Goal: Navigation & Orientation: Find specific page/section

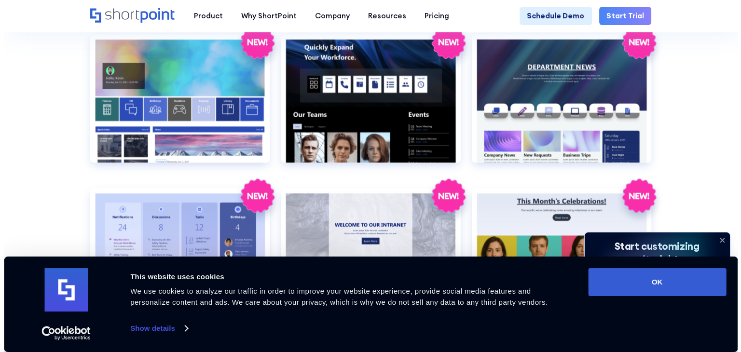
scroll to position [1591, 0]
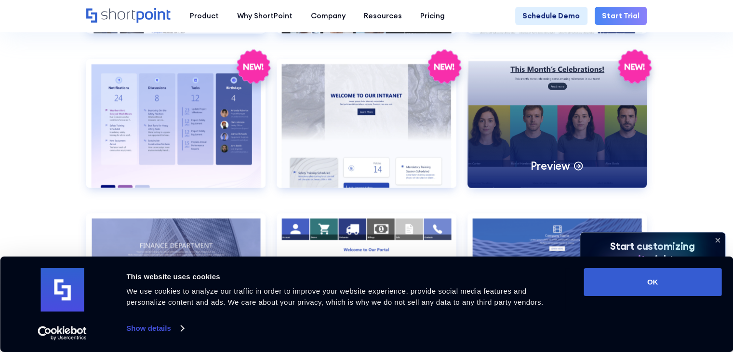
click at [550, 130] on div "Preview" at bounding box center [558, 123] width 180 height 128
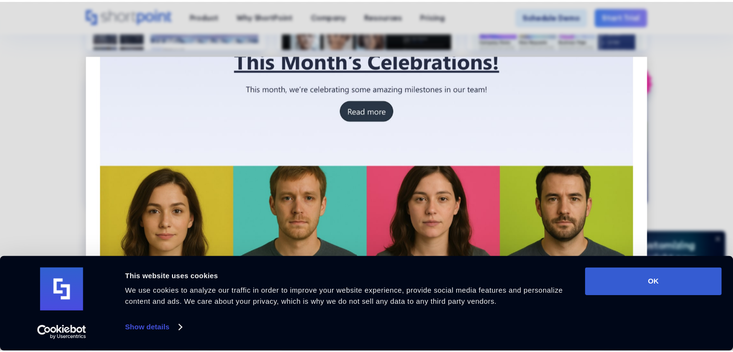
scroll to position [0, 0]
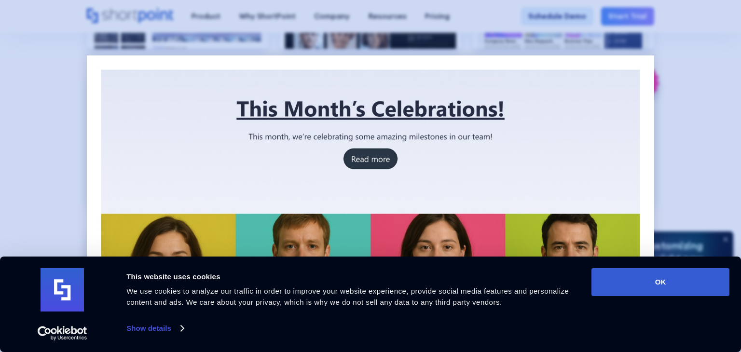
click at [687, 159] on div at bounding box center [370, 176] width 741 height 352
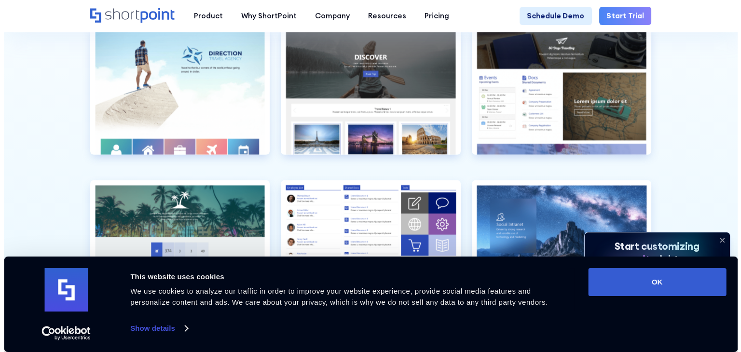
scroll to position [2411, 0]
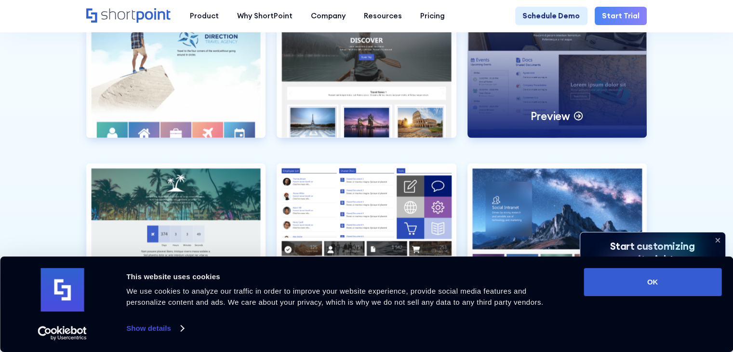
click at [576, 121] on icon at bounding box center [578, 115] width 11 height 11
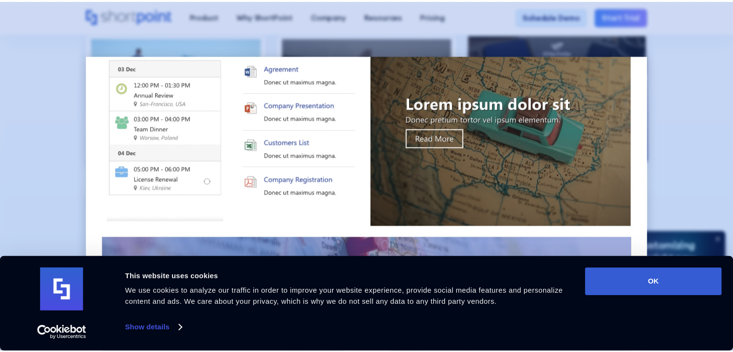
scroll to position [0, 0]
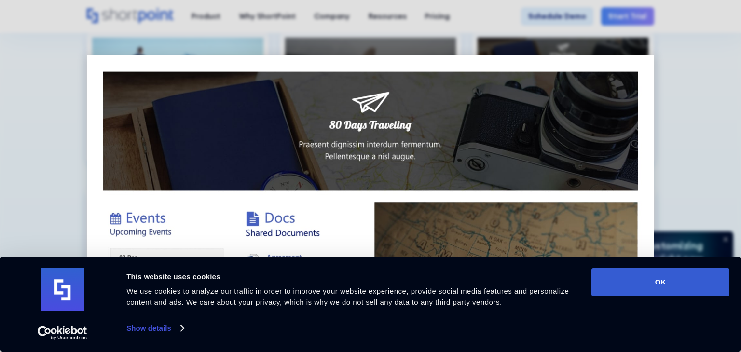
click at [661, 107] on div at bounding box center [370, 176] width 741 height 352
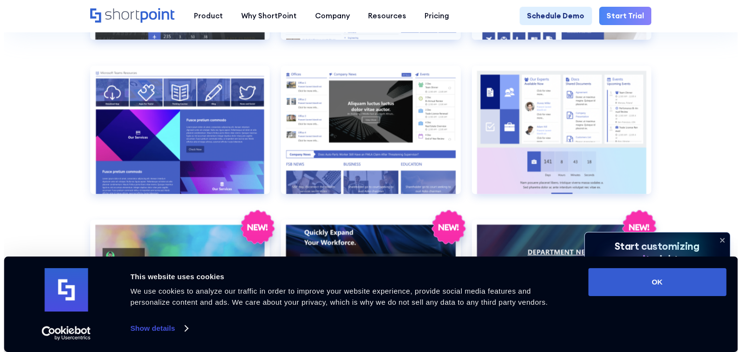
scroll to position [1254, 0]
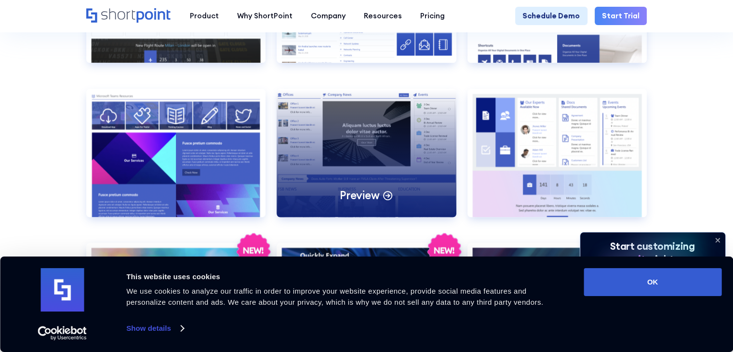
click at [437, 156] on div "Preview" at bounding box center [367, 153] width 180 height 128
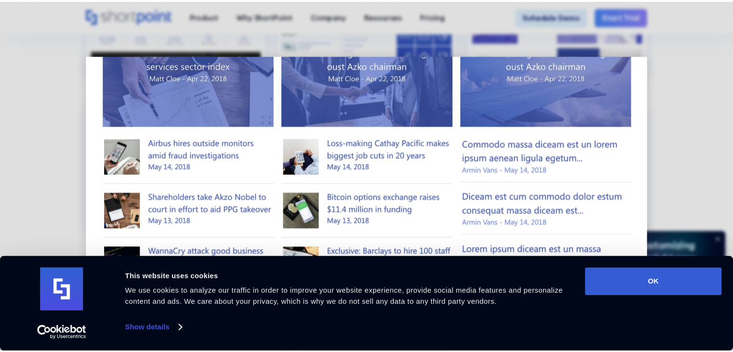
scroll to position [392, 0]
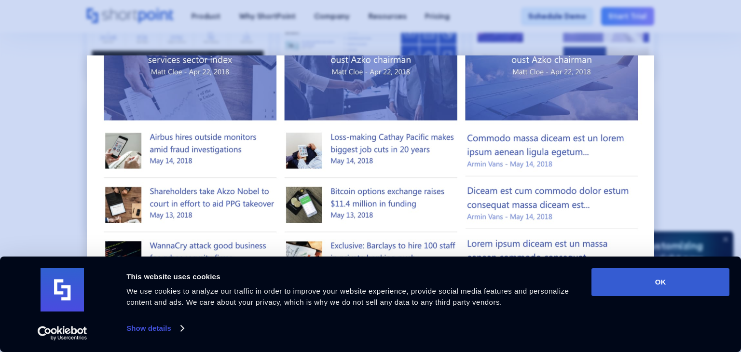
click at [703, 130] on div at bounding box center [370, 176] width 741 height 352
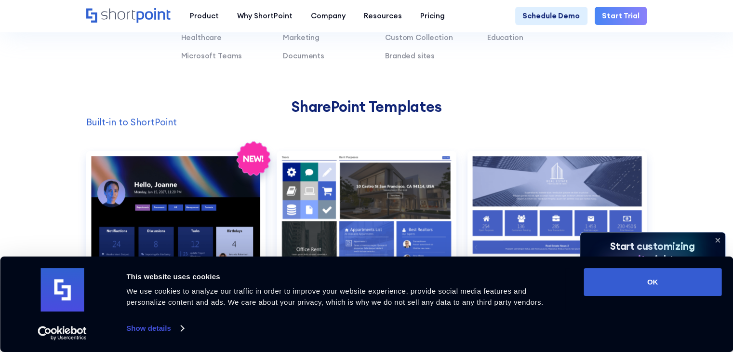
scroll to position [723, 0]
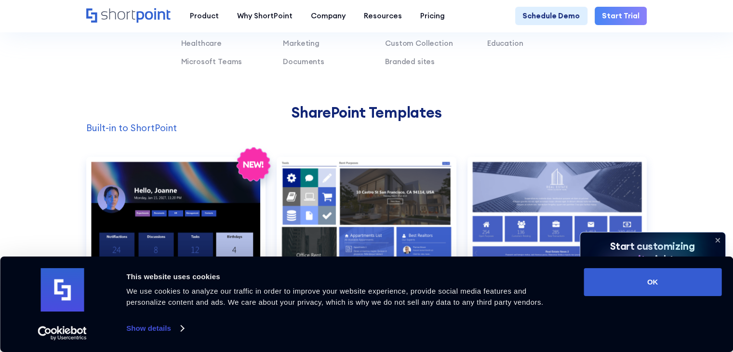
click at [133, 135] on p "Built-in to ShortPoint" at bounding box center [366, 128] width 561 height 14
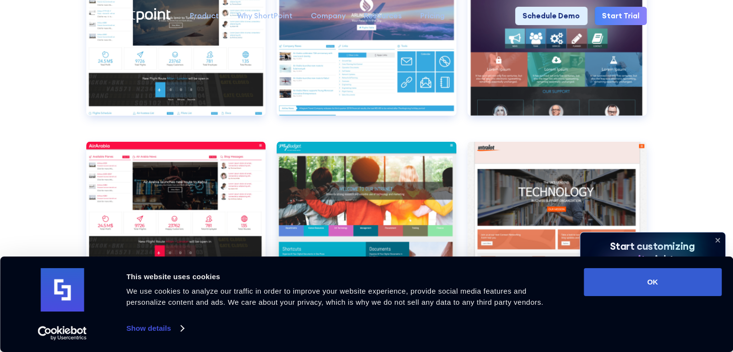
scroll to position [0, 0]
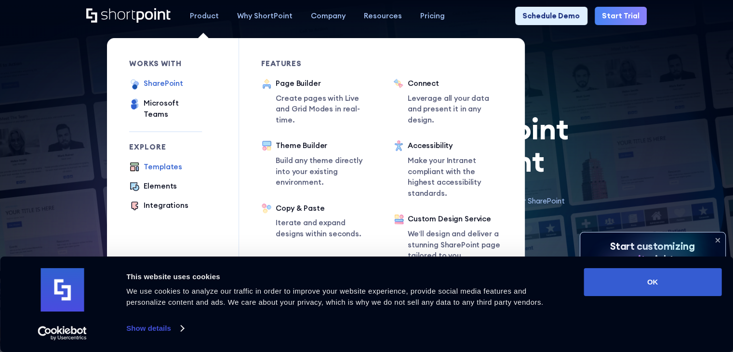
click at [166, 87] on div "SharePoint" at bounding box center [163, 83] width 39 height 11
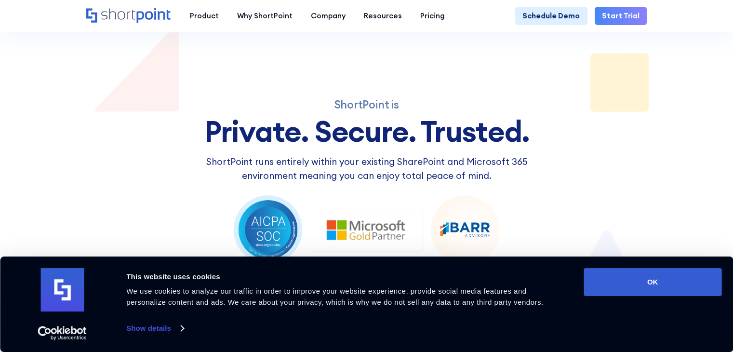
scroll to position [1923, 0]
